Goal: Transaction & Acquisition: Purchase product/service

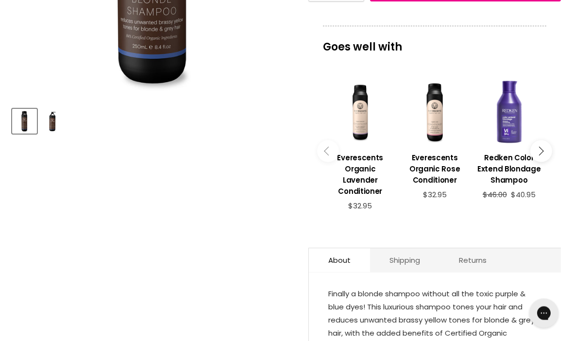
scroll to position [327, 0]
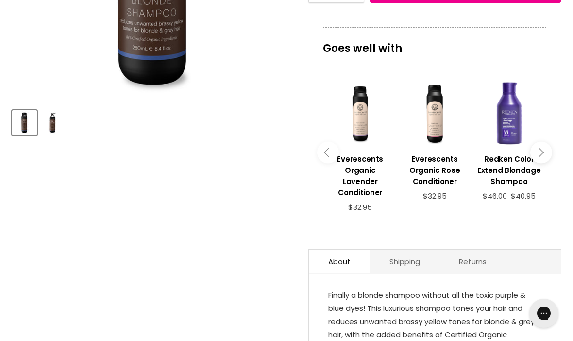
click at [359, 130] on div "Main content" at bounding box center [360, 113] width 65 height 65
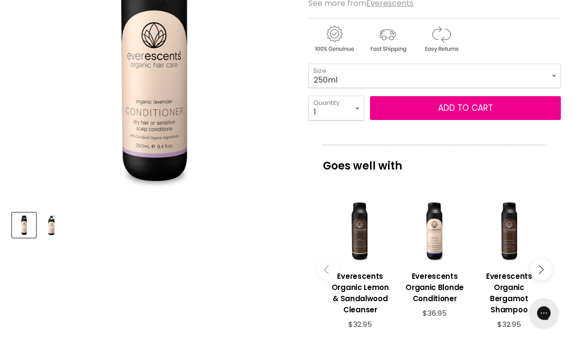
scroll to position [223, 0]
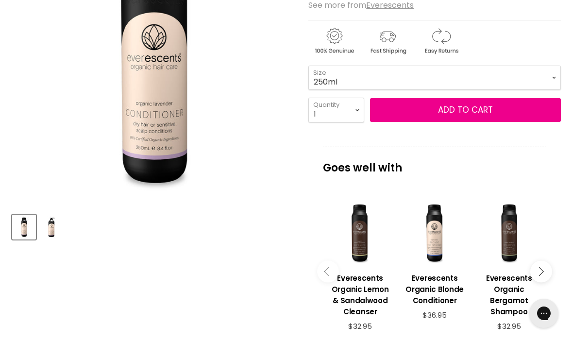
click at [393, 109] on button "Add to cart" at bounding box center [465, 110] width 191 height 24
click at [435, 107] on button "Add to cart" at bounding box center [465, 110] width 191 height 24
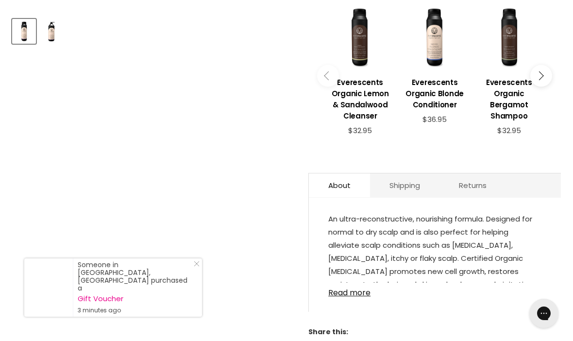
scroll to position [419, 0]
click at [337, 297] on link "Read more" at bounding box center [434, 289] width 213 height 15
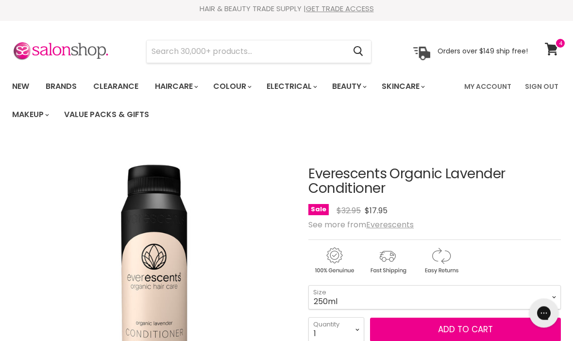
scroll to position [0, 0]
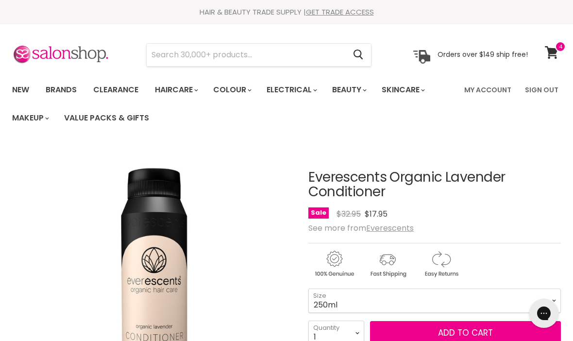
click at [111, 89] on link "Clearance" at bounding box center [116, 90] width 60 height 20
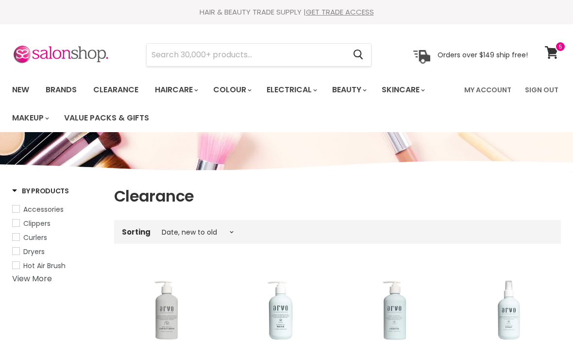
select select "created-descending"
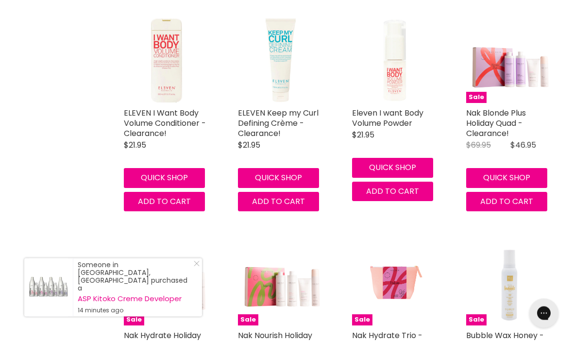
scroll to position [1585, 0]
click at [283, 89] on img "Main content" at bounding box center [280, 60] width 85 height 85
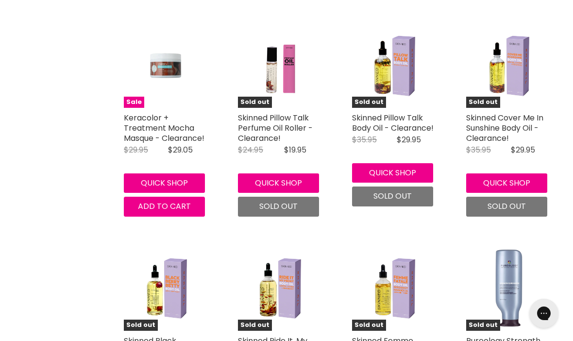
scroll to position [2239, 0]
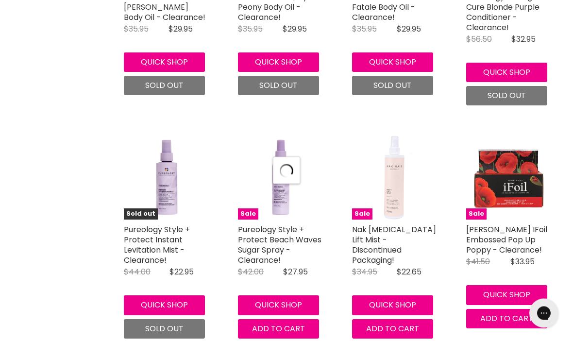
select select "created-descending"
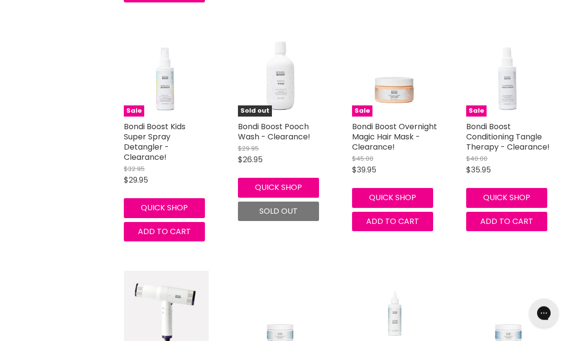
scroll to position [5056, 0]
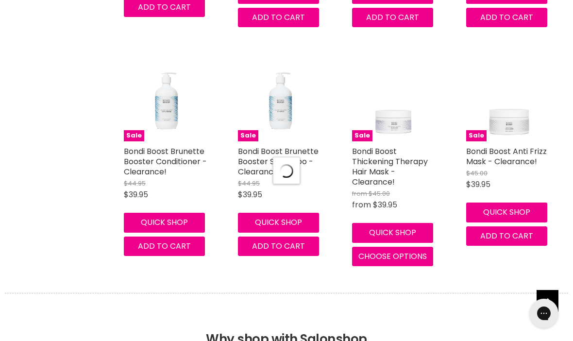
select select "created-descending"
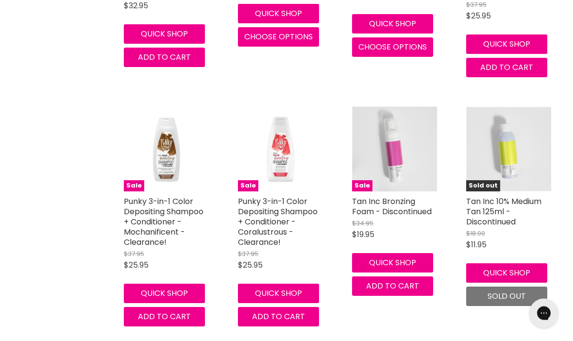
scroll to position [8143, 0]
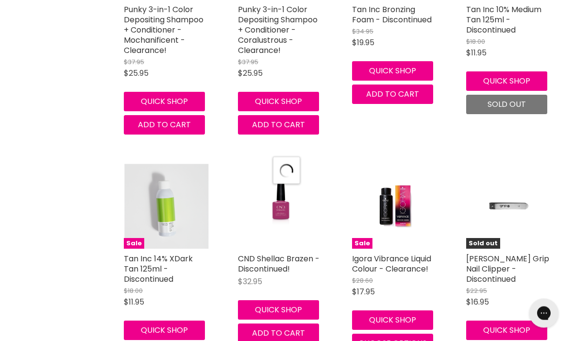
select select "created-descending"
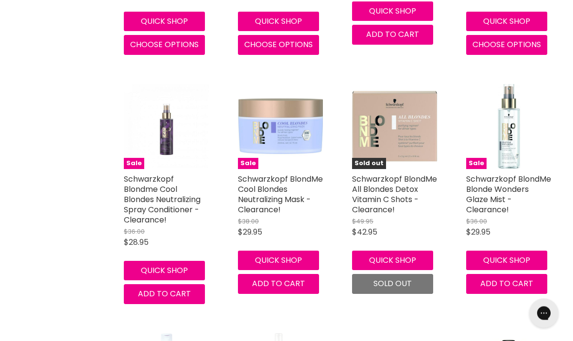
scroll to position [10280, 0]
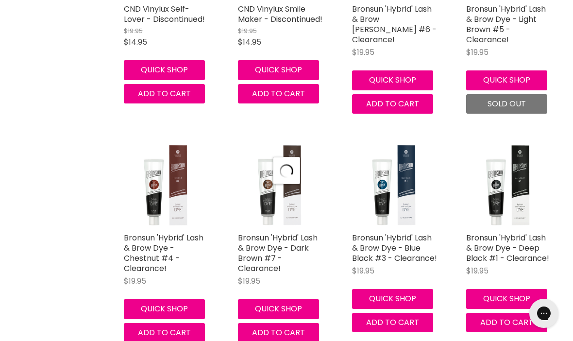
select select "created-descending"
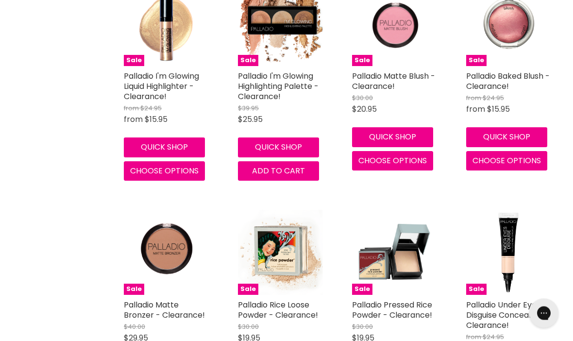
scroll to position [12980, 0]
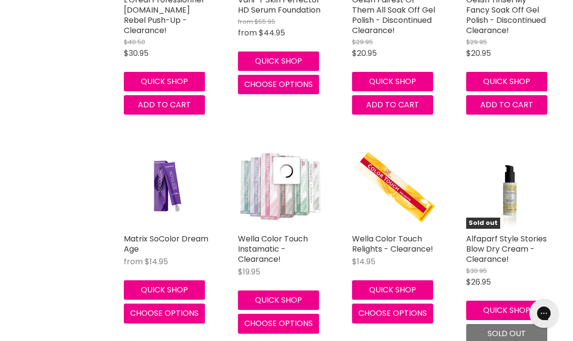
select select "created-descending"
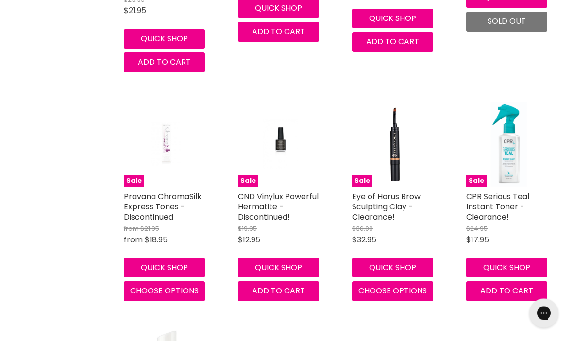
scroll to position [14511, 0]
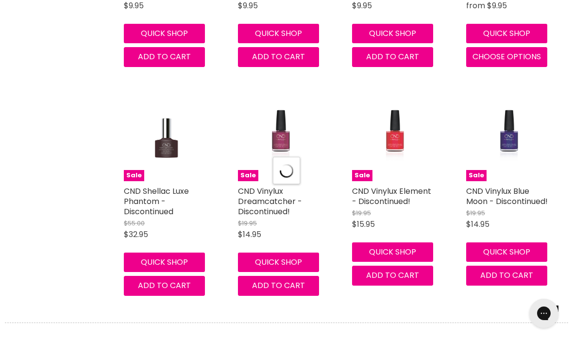
select select "created-descending"
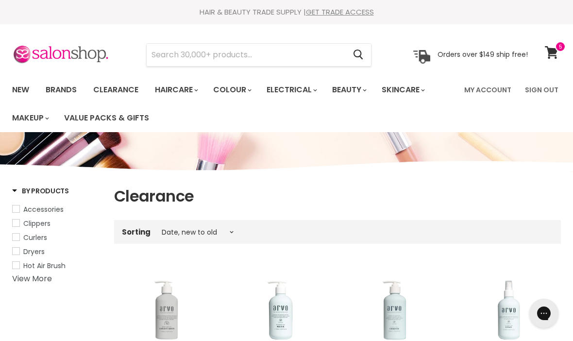
click at [554, 49] on icon at bounding box center [551, 52] width 13 height 13
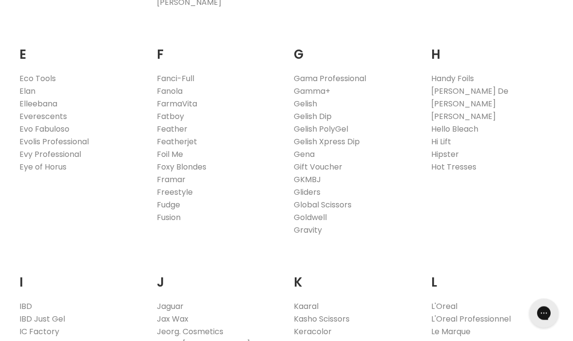
scroll to position [622, 0]
click at [302, 214] on link "Goldwell" at bounding box center [310, 217] width 33 height 11
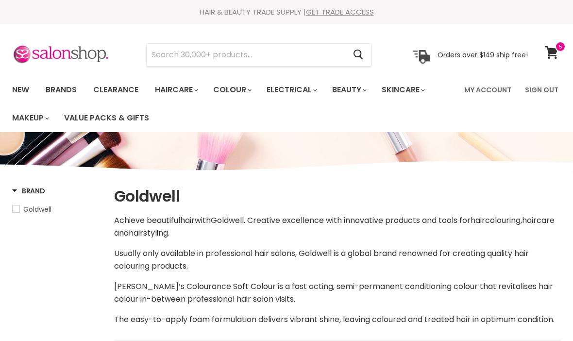
select select "manual"
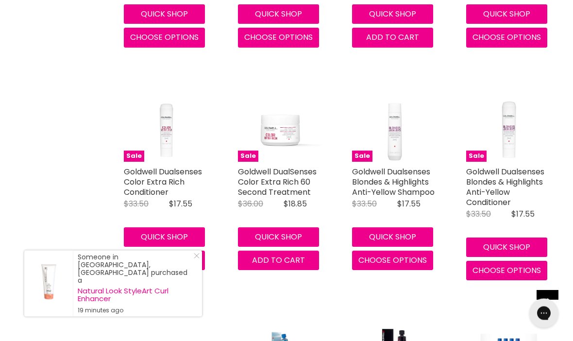
scroll to position [532, 0]
click at [261, 266] on span "Add to cart" at bounding box center [278, 259] width 53 height 11
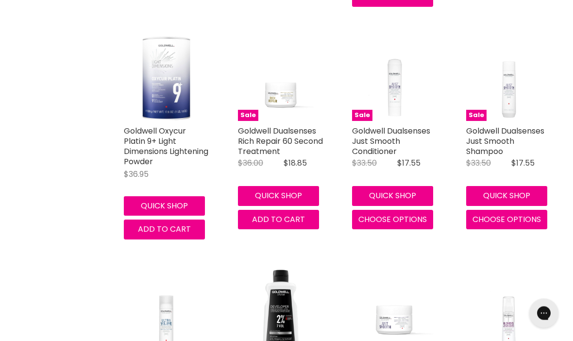
click at [258, 225] on span "Add to cart" at bounding box center [278, 219] width 53 height 11
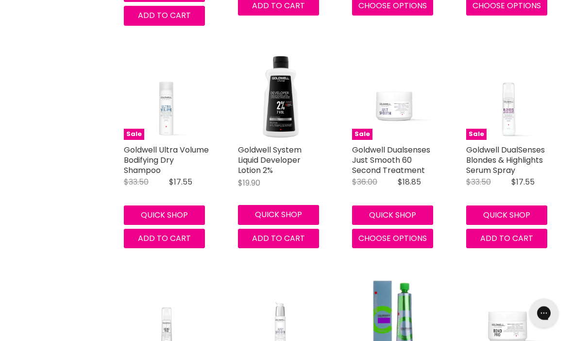
scroll to position [1698, 0]
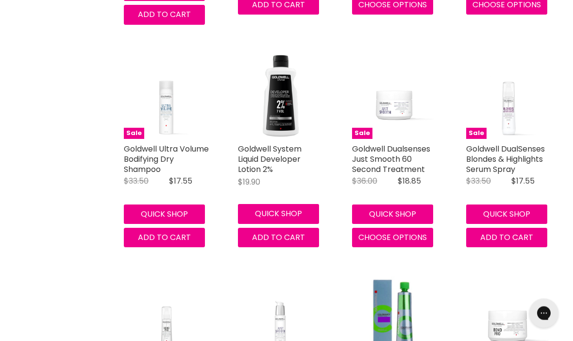
click at [366, 234] on button "Choose options" at bounding box center [392, 237] width 81 height 19
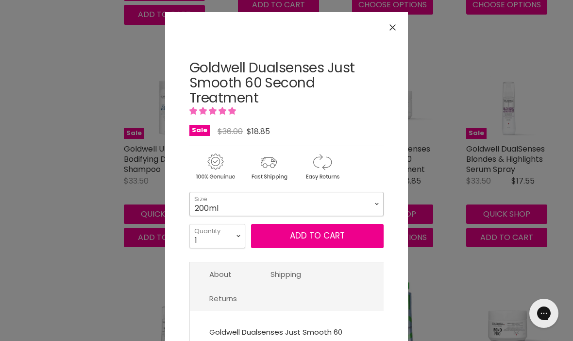
click at [197, 202] on select "200ml 500ml" at bounding box center [286, 204] width 194 height 24
click at [192, 196] on select "200ml 500ml" at bounding box center [286, 204] width 194 height 24
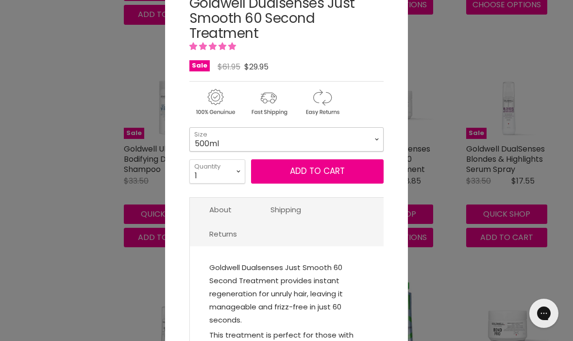
scroll to position [60, 0]
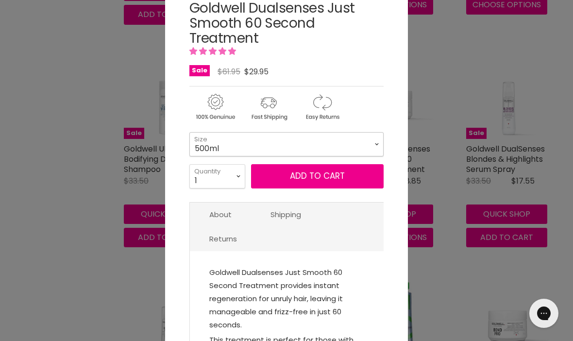
click at [198, 150] on select "200ml 500ml" at bounding box center [286, 144] width 194 height 24
select select "200ml"
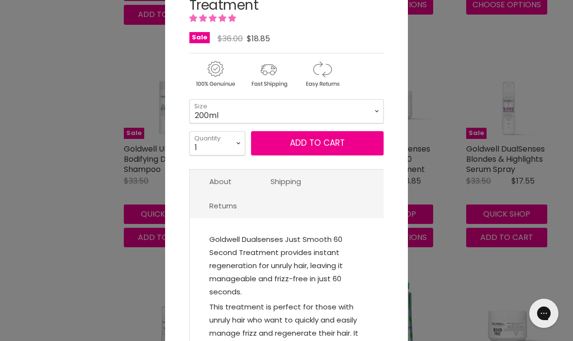
click at [295, 135] on button "Add to cart" at bounding box center [317, 143] width 133 height 24
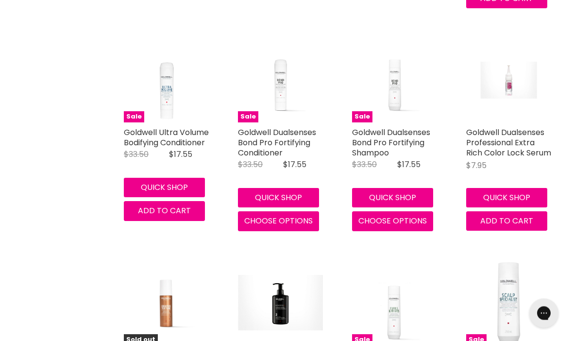
scroll to position [2646, 0]
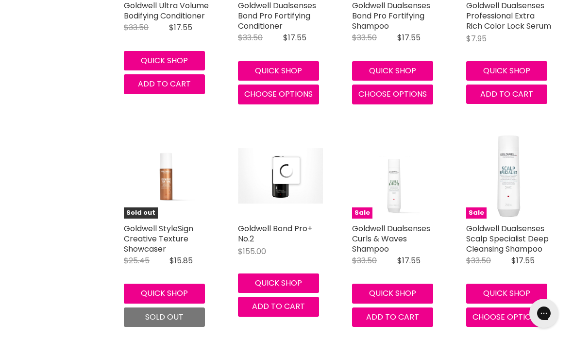
select select "manual"
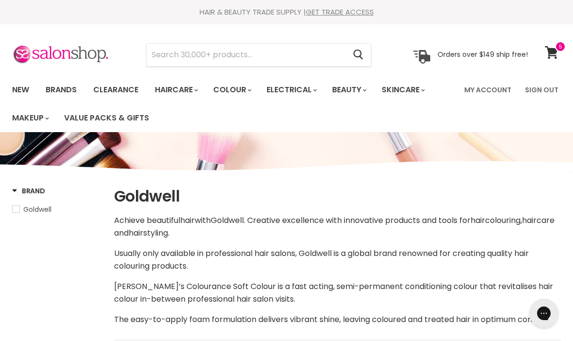
click at [64, 88] on link "Brands" at bounding box center [61, 90] width 46 height 20
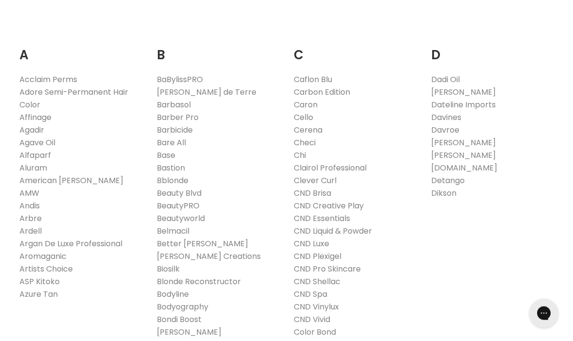
scroll to position [204, 0]
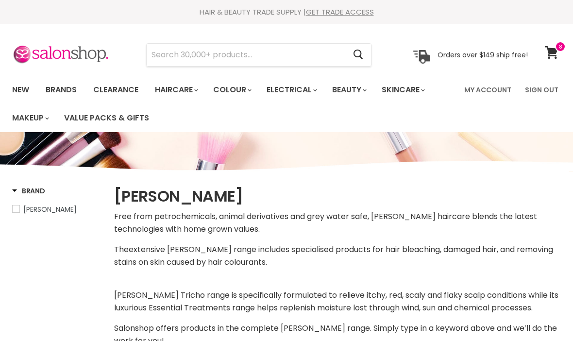
select select "manual"
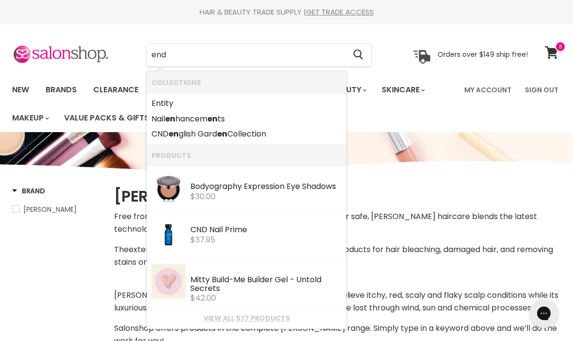
type input "ends"
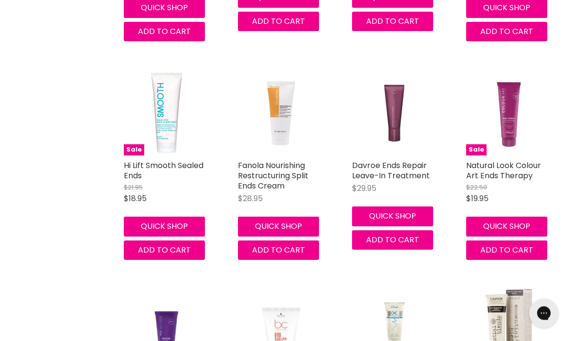
scroll to position [387, 0]
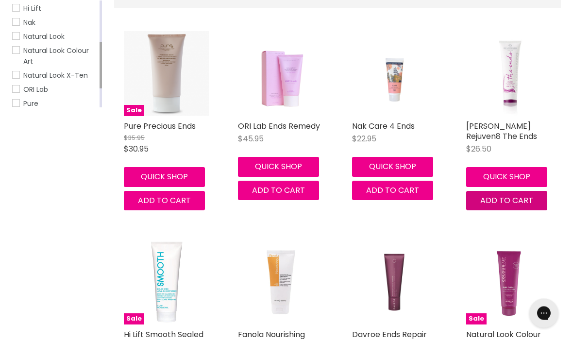
click at [494, 200] on span "Add to cart" at bounding box center [506, 200] width 53 height 11
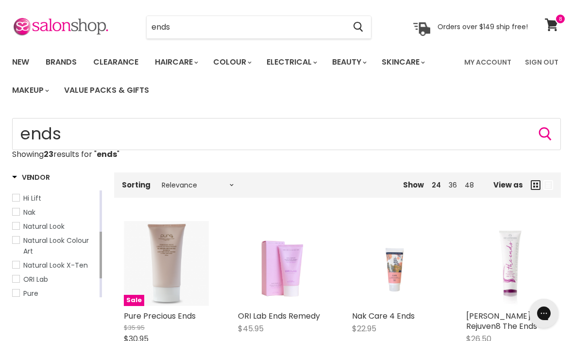
scroll to position [0, 0]
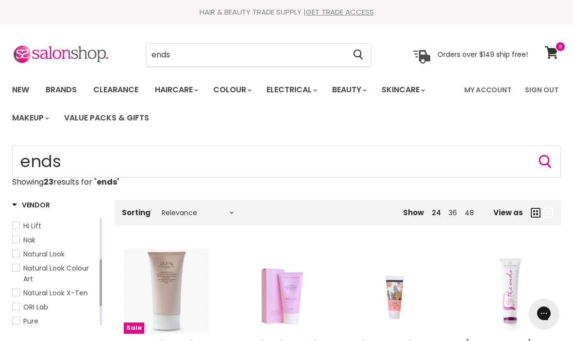
click at [59, 89] on link "Brands" at bounding box center [61, 90] width 46 height 20
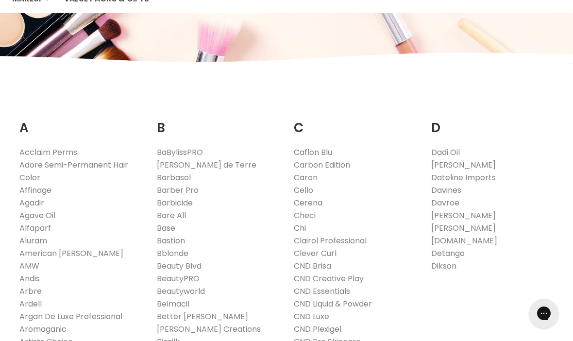
click at [444, 213] on link "[PERSON_NAME]" at bounding box center [463, 215] width 65 height 11
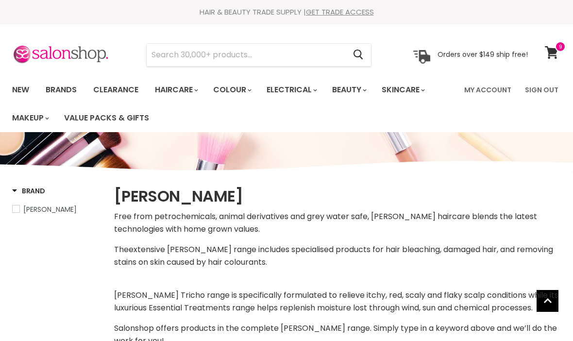
select select "manual"
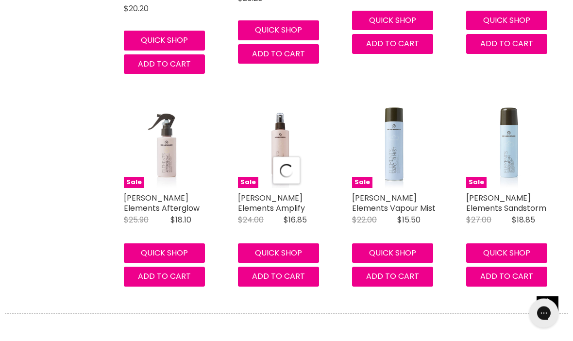
select select "manual"
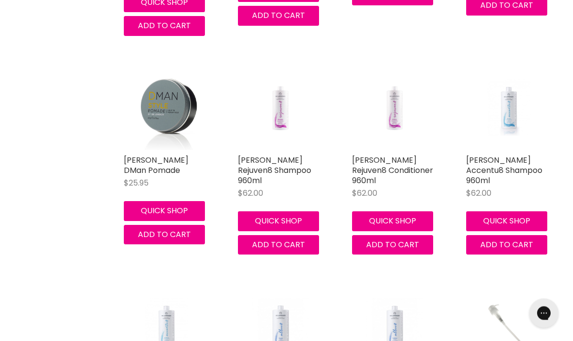
scroll to position [4705, 0]
click at [259, 154] on link "De Lorenzo Rejuven8 Shampoo 960ml" at bounding box center [274, 170] width 73 height 32
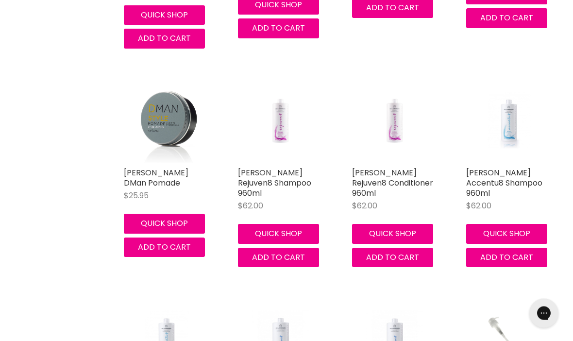
scroll to position [4692, 0]
click at [497, 167] on link "De Lorenzo Accentu8 Shampoo 960ml" at bounding box center [504, 183] width 76 height 32
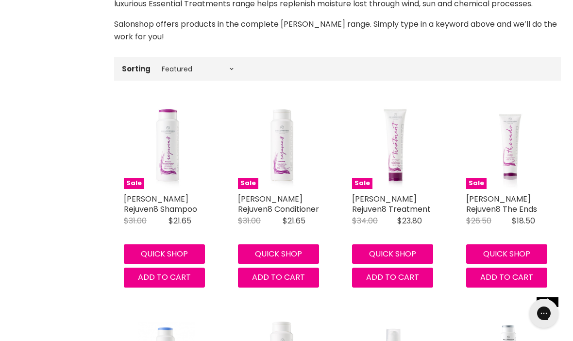
scroll to position [298, 0]
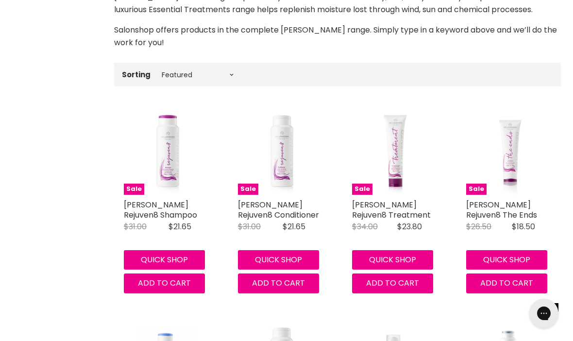
click at [149, 203] on link "De Lorenzo Rejuven8 Shampoo" at bounding box center [160, 209] width 73 height 21
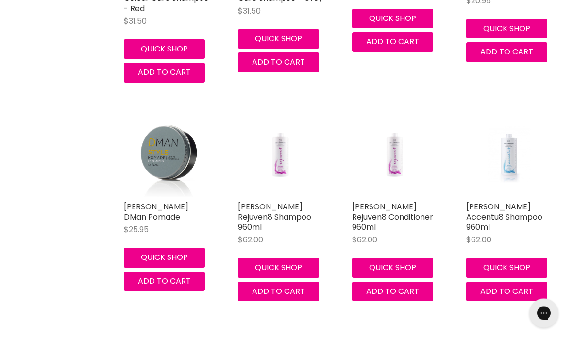
scroll to position [4658, 0]
click at [252, 201] on link "De Lorenzo Rejuven8 Shampoo 960ml" at bounding box center [274, 217] width 73 height 32
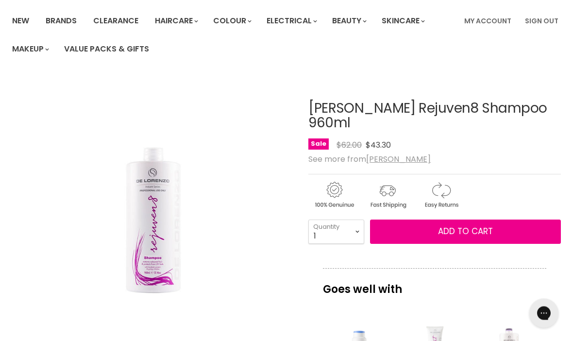
scroll to position [46, 0]
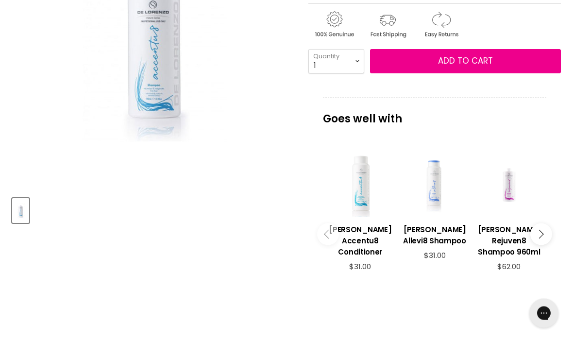
scroll to position [225, 0]
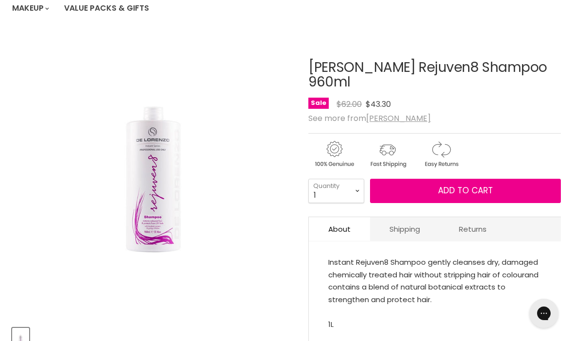
scroll to position [114, 0]
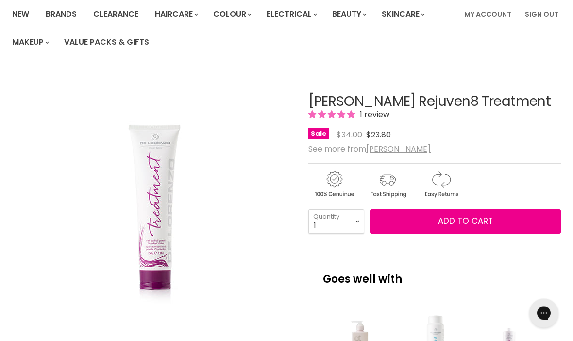
scroll to position [76, 0]
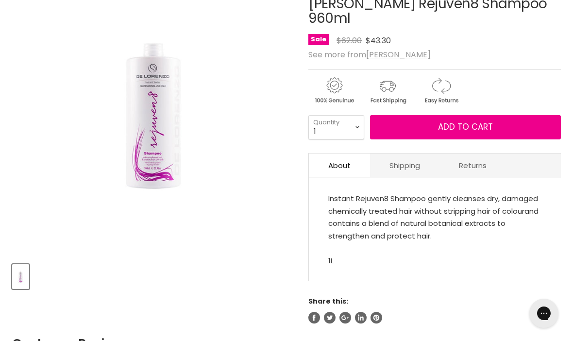
click at [393, 115] on button "Add to cart" at bounding box center [465, 127] width 191 height 24
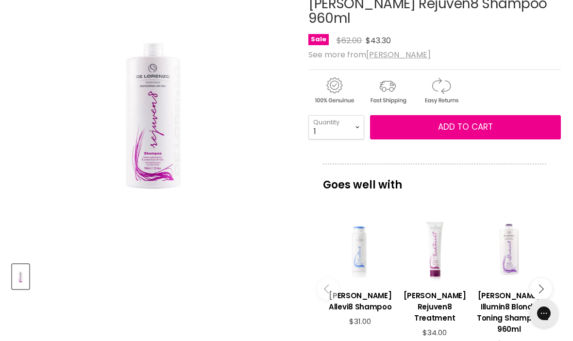
click at [413, 115] on button "Add to cart" at bounding box center [465, 127] width 191 height 24
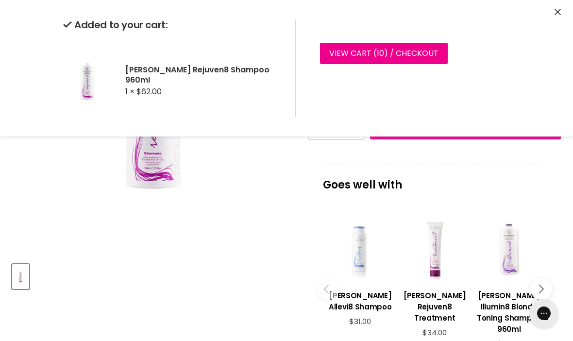
click at [399, 44] on link "View cart ( 10 ) / Checkout" at bounding box center [384, 53] width 128 height 21
